Goal: Task Accomplishment & Management: Use online tool/utility

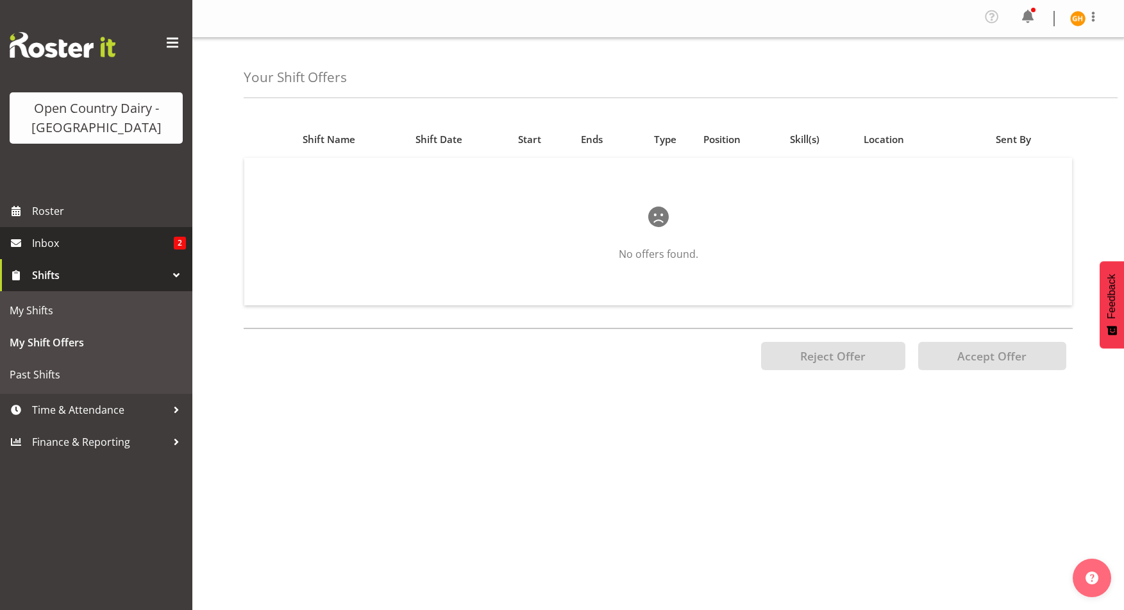
click at [141, 253] on span "Inbox" at bounding box center [103, 242] width 142 height 19
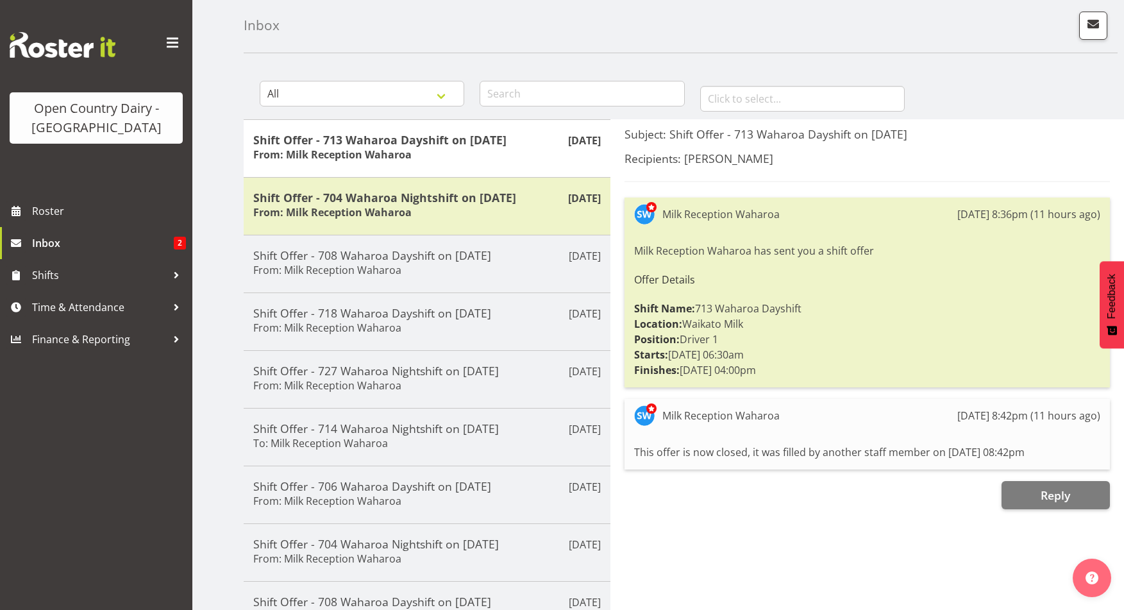
scroll to position [85, 0]
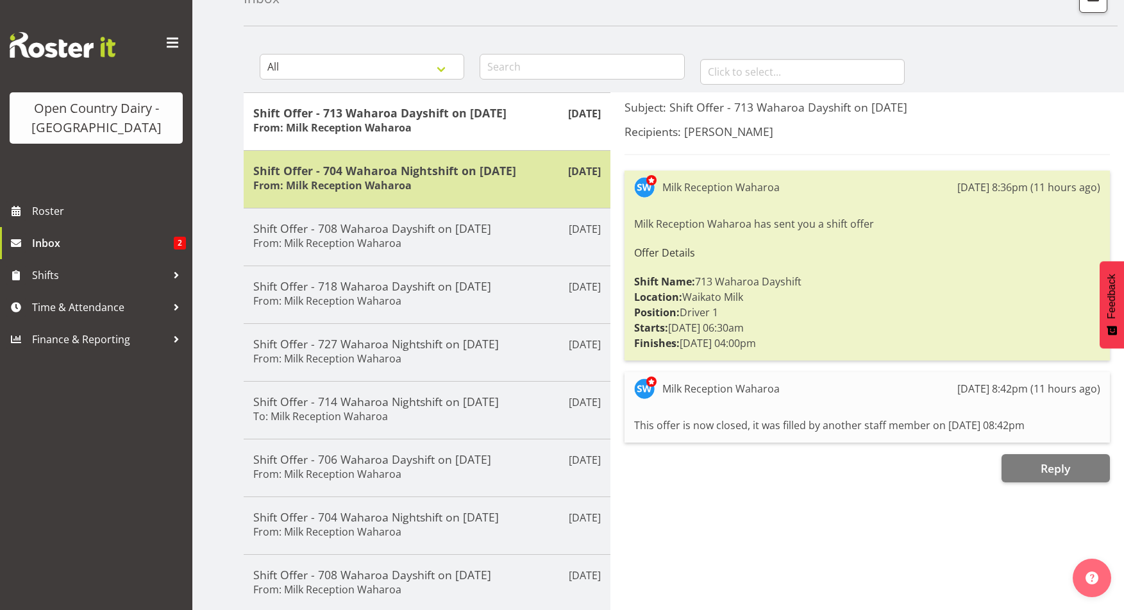
click at [484, 195] on div "Shift Offer - 704 Waharoa Nightshift on 26/08/25 From: Milk Reception Waharoa" at bounding box center [427, 179] width 348 height 31
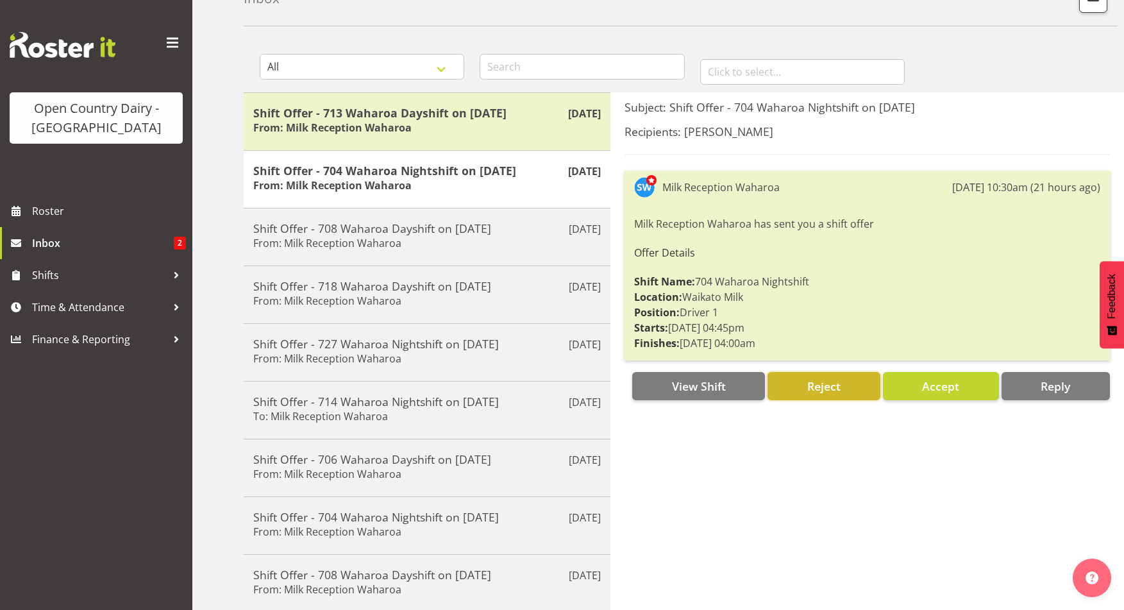
click at [841, 394] on span "Reject" at bounding box center [823, 386] width 33 height 17
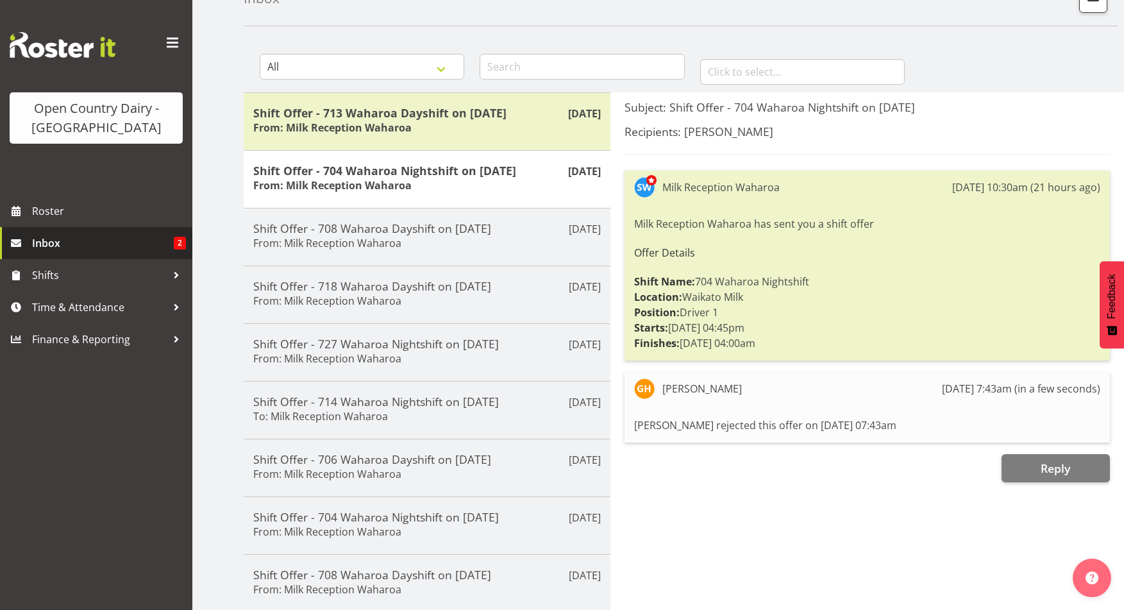
click at [154, 259] on link "Inbox 2" at bounding box center [96, 243] width 192 height 32
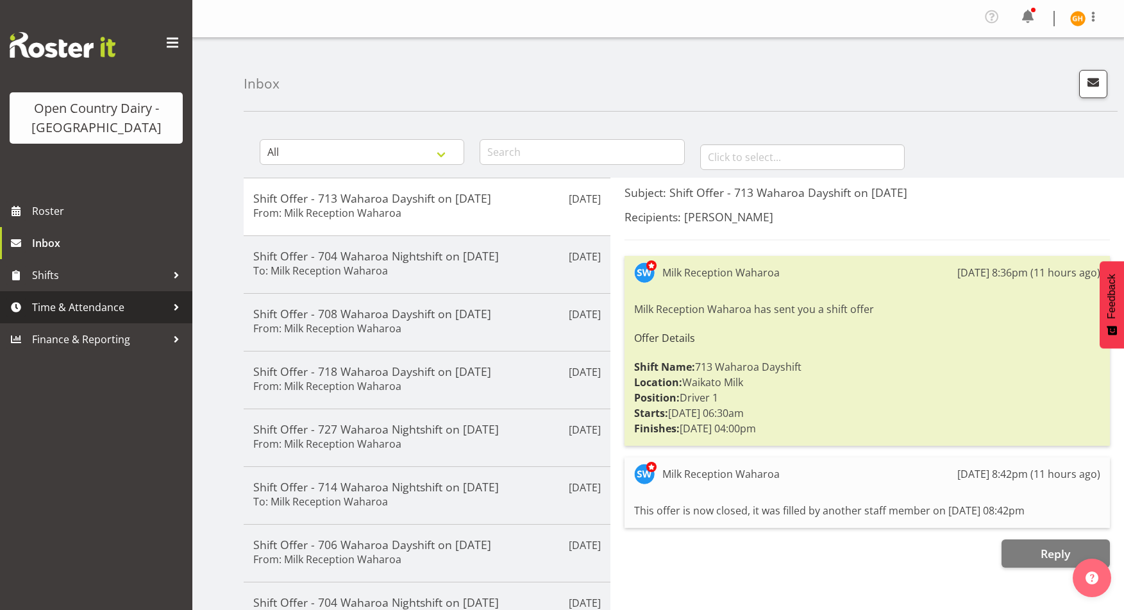
click at [183, 317] on div at bounding box center [176, 307] width 19 height 19
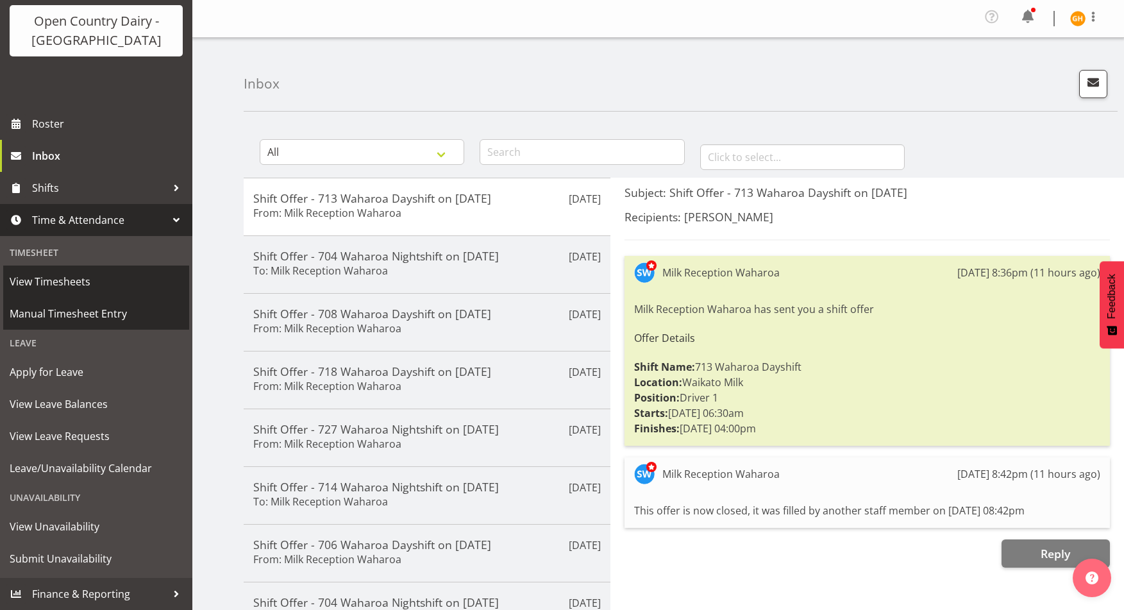
scroll to position [130, 0]
click at [146, 318] on span "Manual Timesheet Entry" at bounding box center [96, 313] width 173 height 19
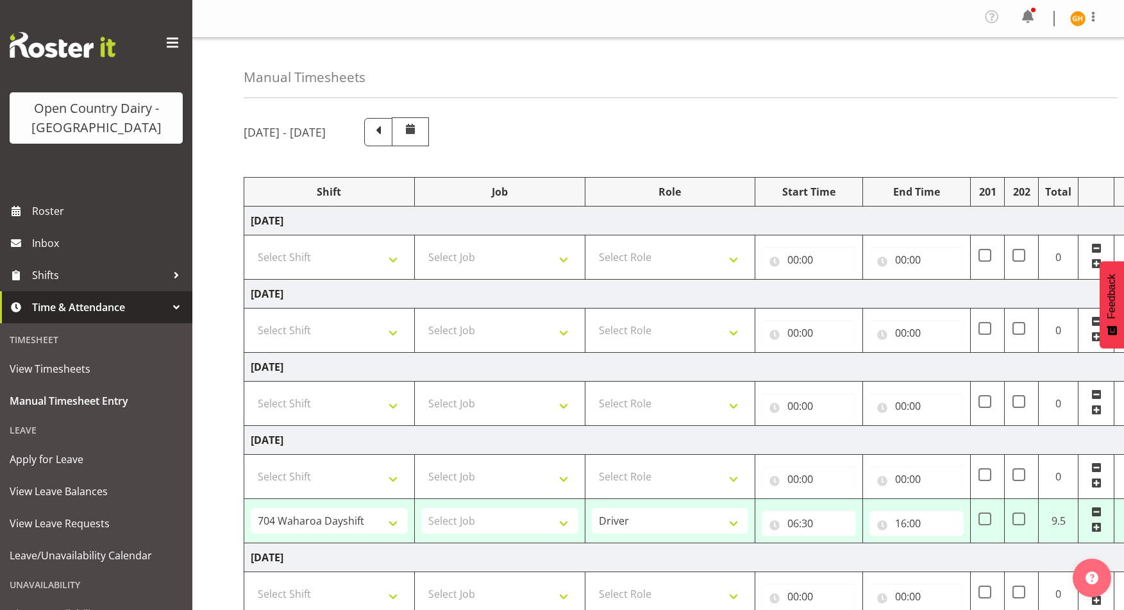
select select "78931"
select select "78964"
click at [1088, 22] on span at bounding box center [1093, 16] width 15 height 15
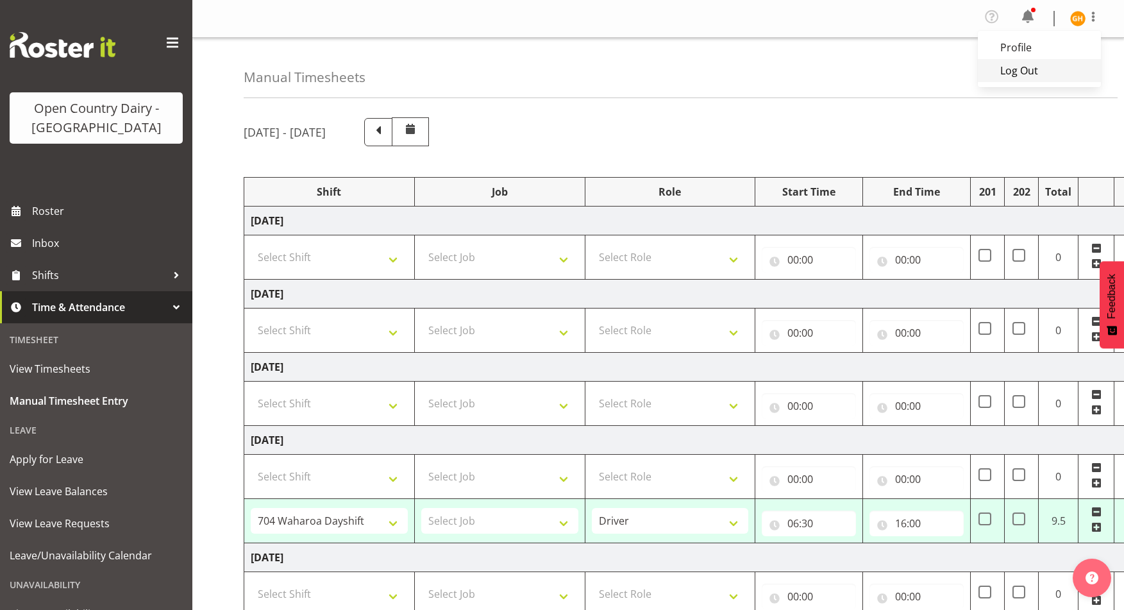
click at [1020, 82] on link "Log Out" at bounding box center [1039, 70] width 123 height 23
